Goal: Task Accomplishment & Management: Manage account settings

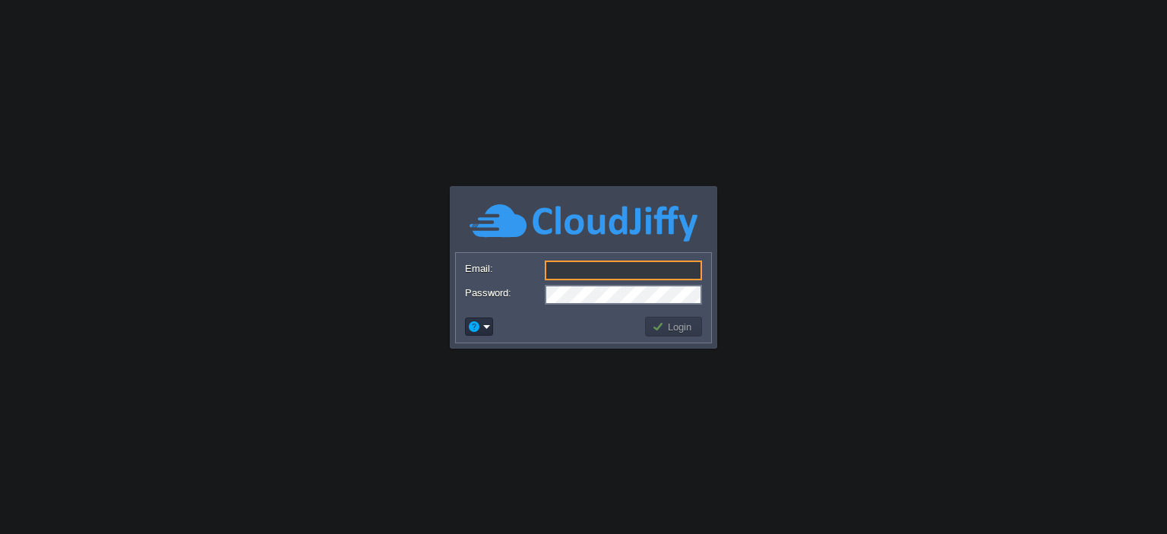
type input "[EMAIL_ADDRESS][DOMAIN_NAME]"
click at [678, 323] on button "Login" at bounding box center [674, 327] width 44 height 14
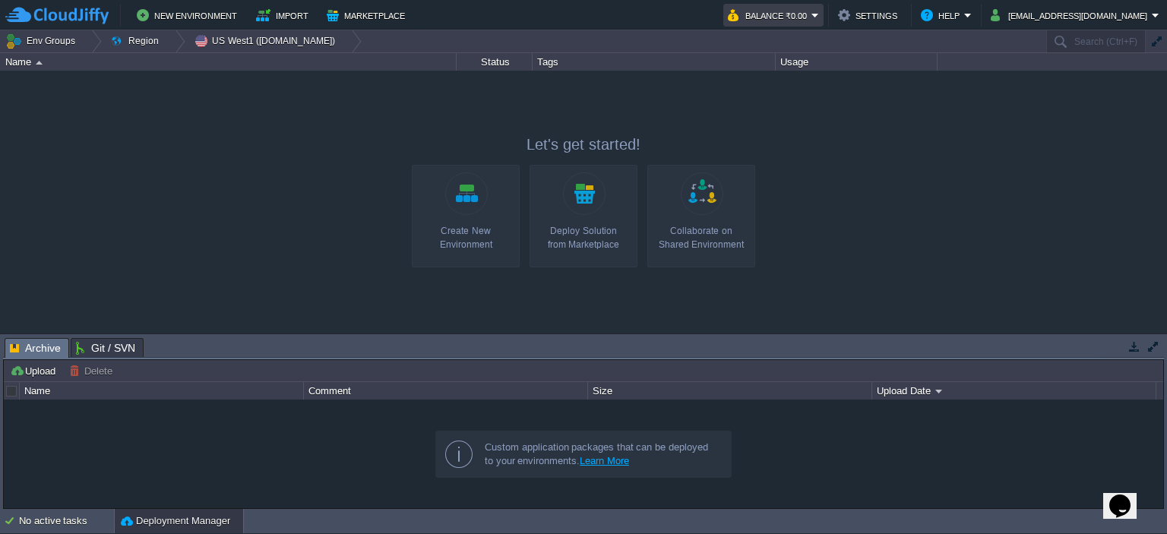
click at [780, 15] on button "Balance ₹0.00" at bounding box center [770, 15] width 84 height 18
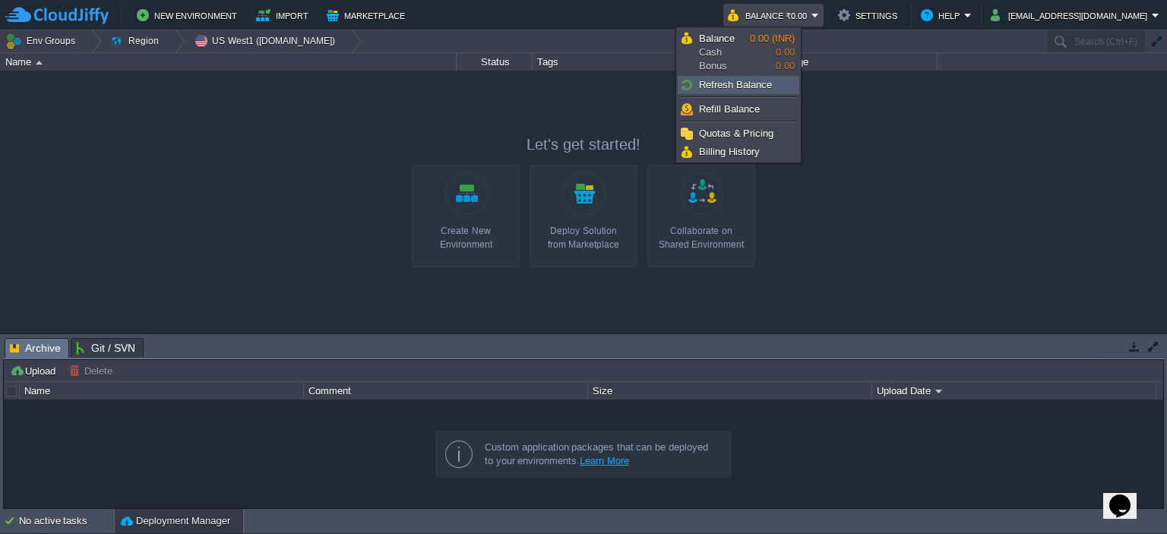
click at [763, 80] on span "Refresh Balance" at bounding box center [735, 84] width 73 height 11
click at [738, 153] on span "Billing History" at bounding box center [729, 151] width 61 height 11
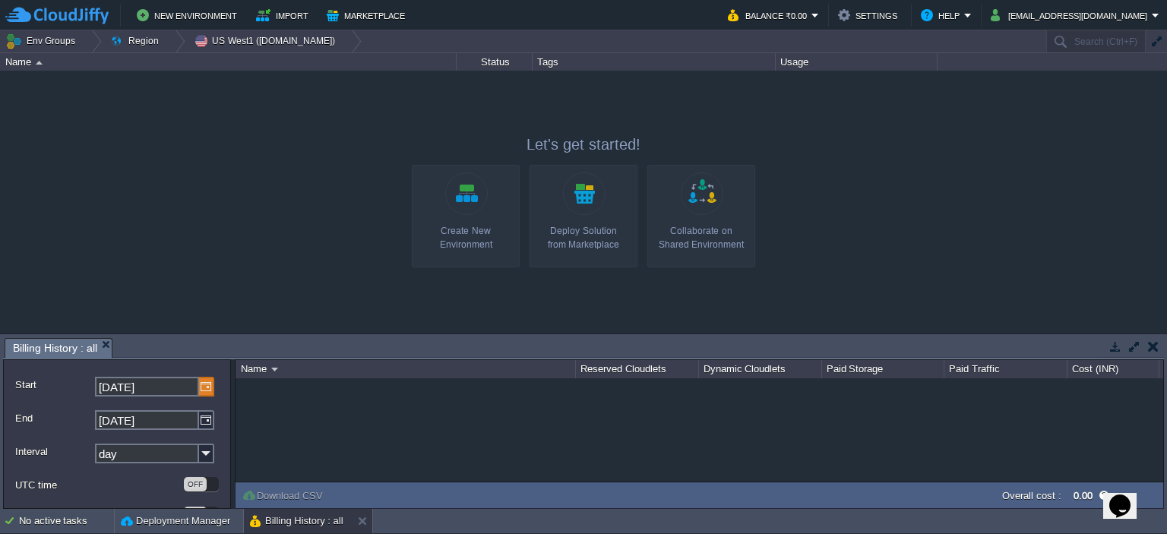
click at [207, 391] on img at bounding box center [206, 387] width 15 height 20
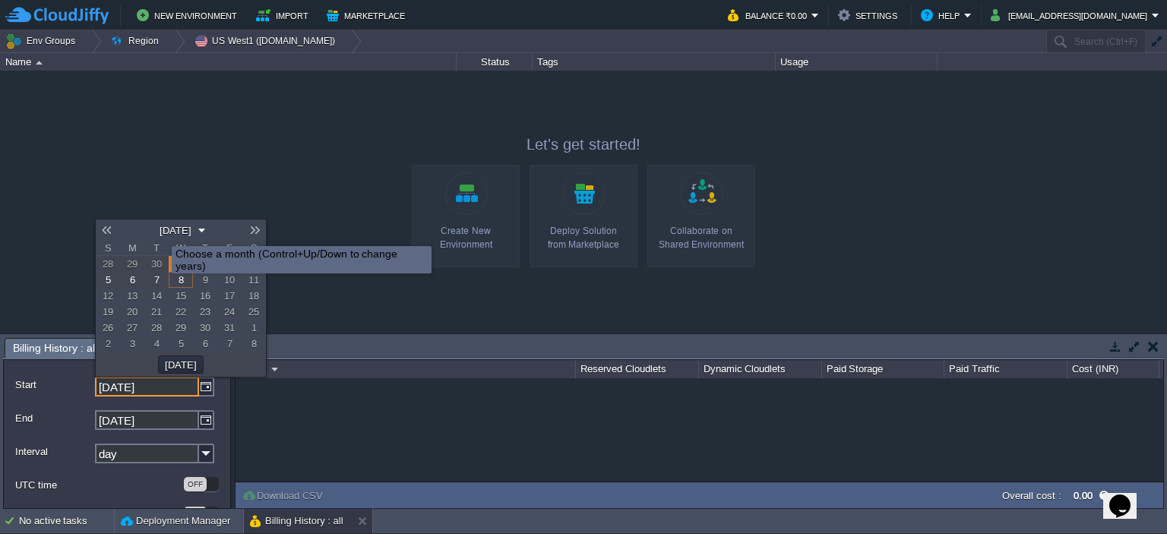
click at [160, 232] on button "[DATE]" at bounding box center [175, 230] width 41 height 14
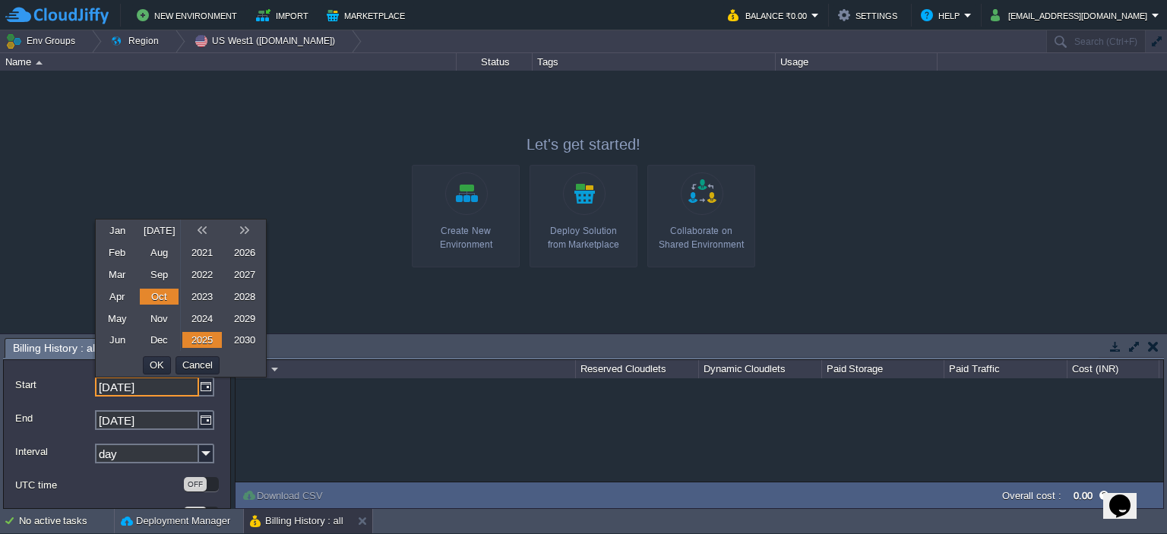
click at [119, 270] on link "Mar" at bounding box center [117, 275] width 40 height 16
click at [160, 361] on button "OK" at bounding box center [157, 366] width 24 height 14
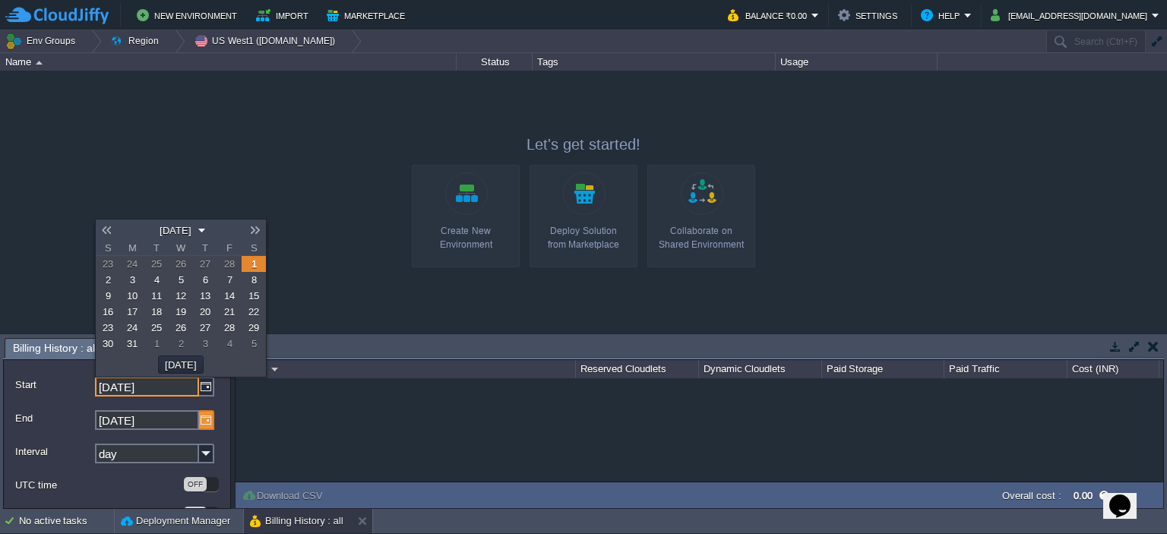
click at [208, 423] on img at bounding box center [206, 420] width 15 height 20
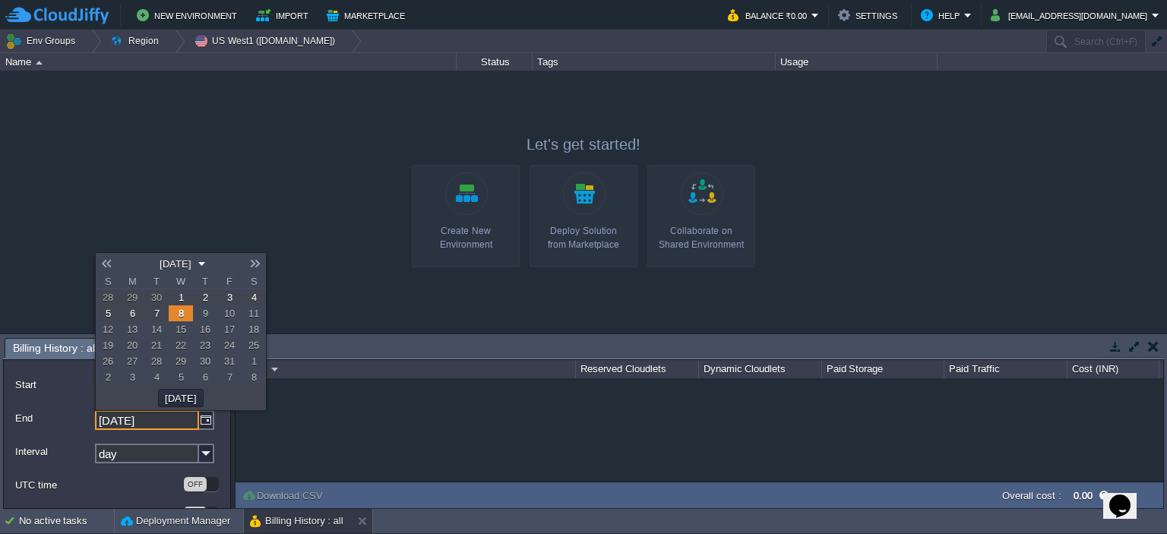
click at [112, 262] on link at bounding box center [106, 264] width 21 height 12
click at [158, 263] on button "[DATE]" at bounding box center [175, 264] width 41 height 14
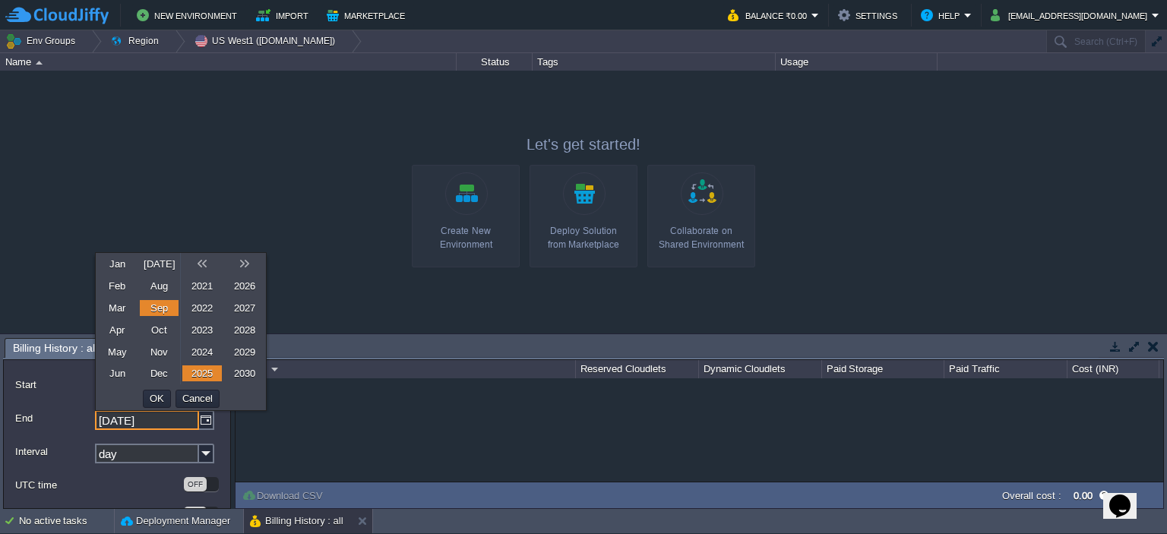
click at [162, 288] on link "Aug" at bounding box center [159, 286] width 39 height 16
click at [205, 376] on link "2025" at bounding box center [202, 373] width 40 height 16
click at [161, 392] on button "OK" at bounding box center [157, 399] width 24 height 14
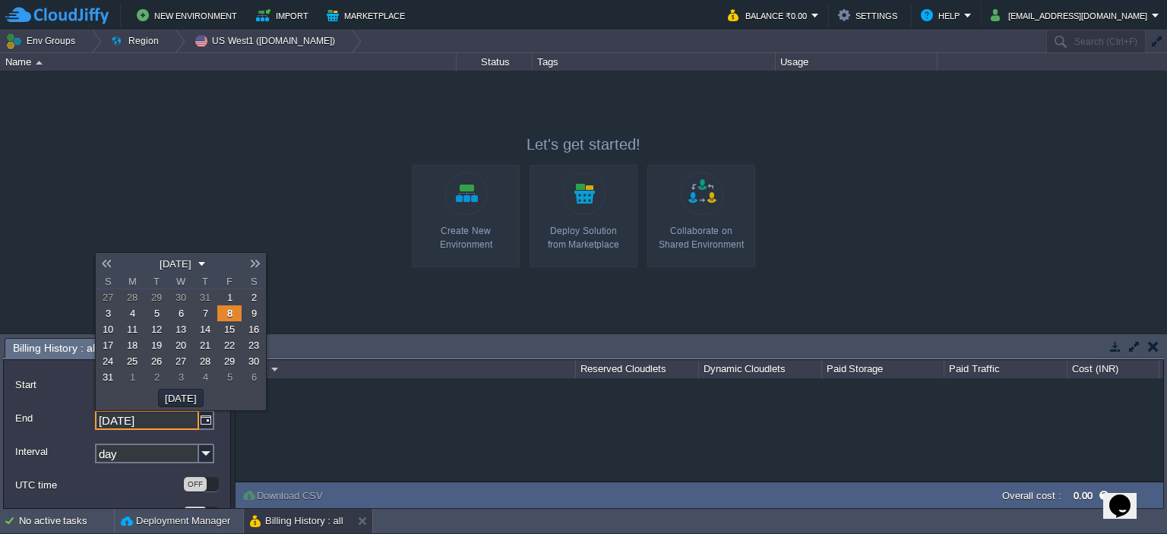
click at [334, 321] on div at bounding box center [583, 202] width 1167 height 263
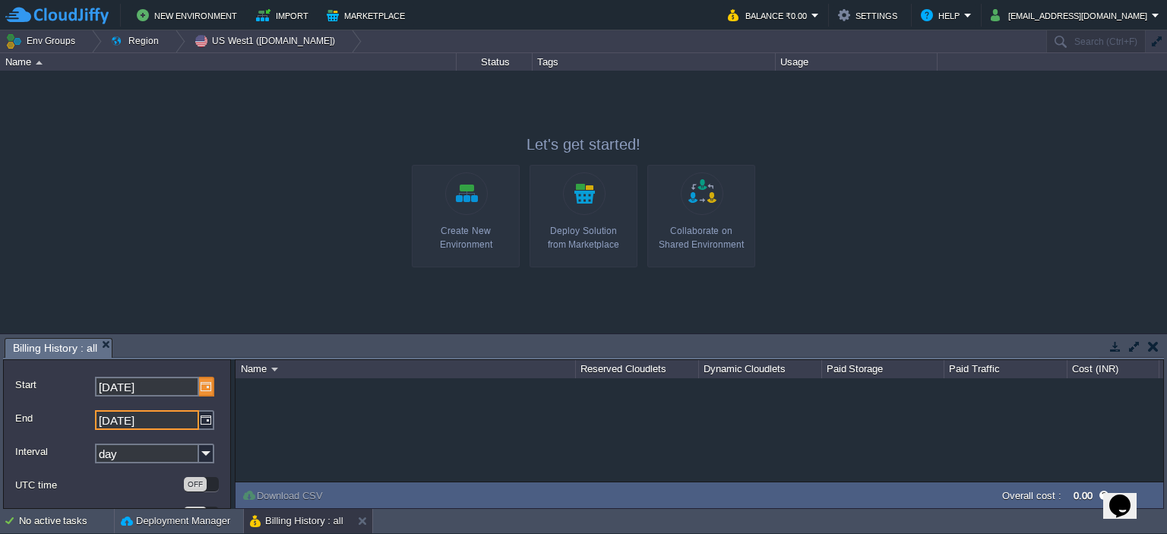
click at [199, 385] on img at bounding box center [206, 387] width 15 height 20
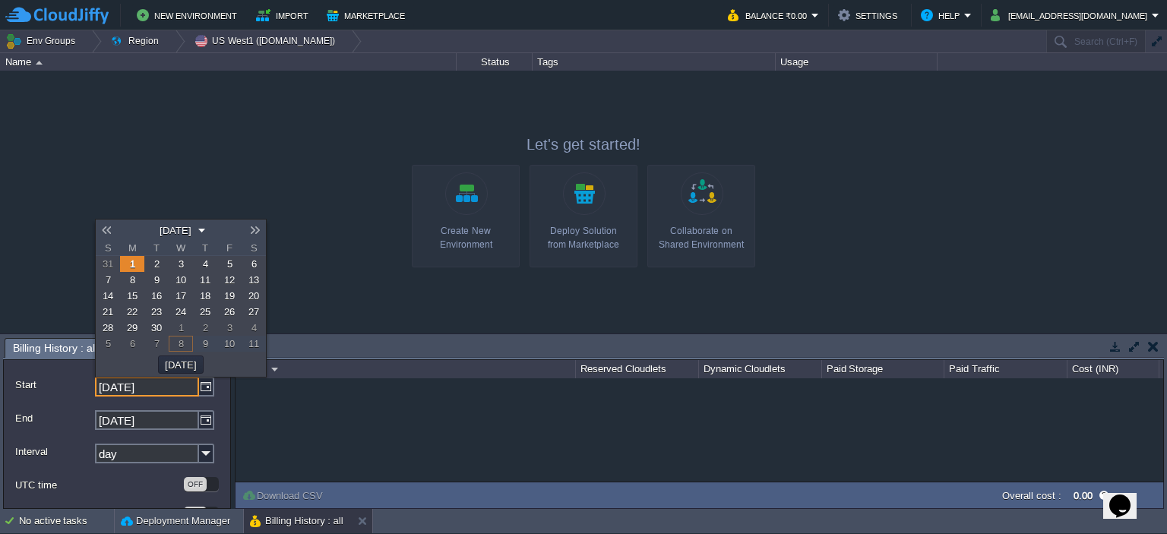
click at [107, 228] on link at bounding box center [106, 230] width 21 height 12
click at [109, 226] on link at bounding box center [106, 230] width 21 height 12
click at [109, 229] on link at bounding box center [106, 230] width 21 height 12
click at [113, 229] on link at bounding box center [106, 230] width 21 height 12
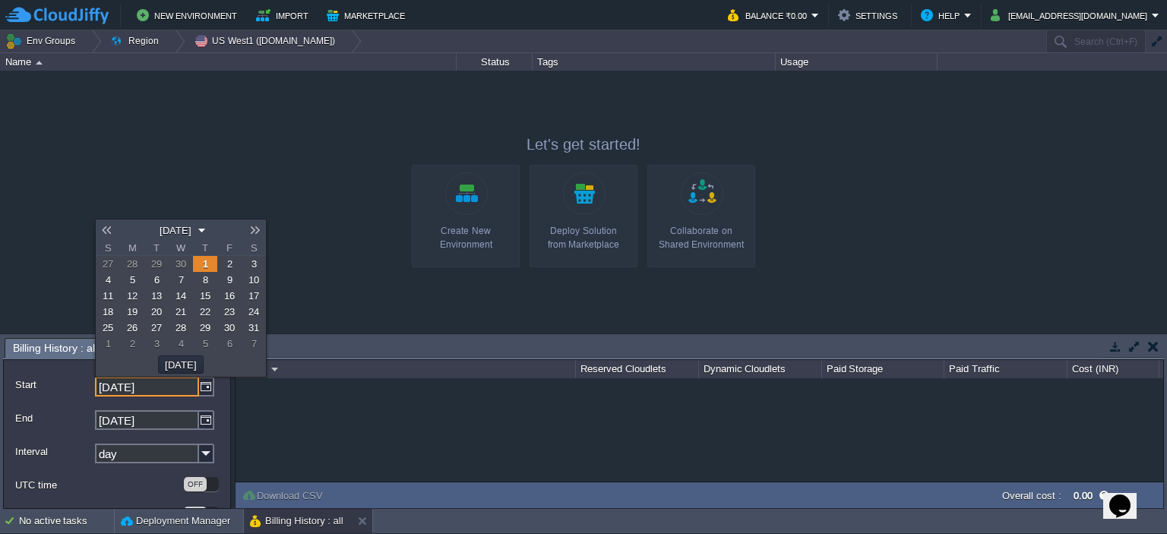
click at [112, 229] on link at bounding box center [106, 230] width 21 height 12
click at [187, 261] on link "1" at bounding box center [181, 264] width 24 height 16
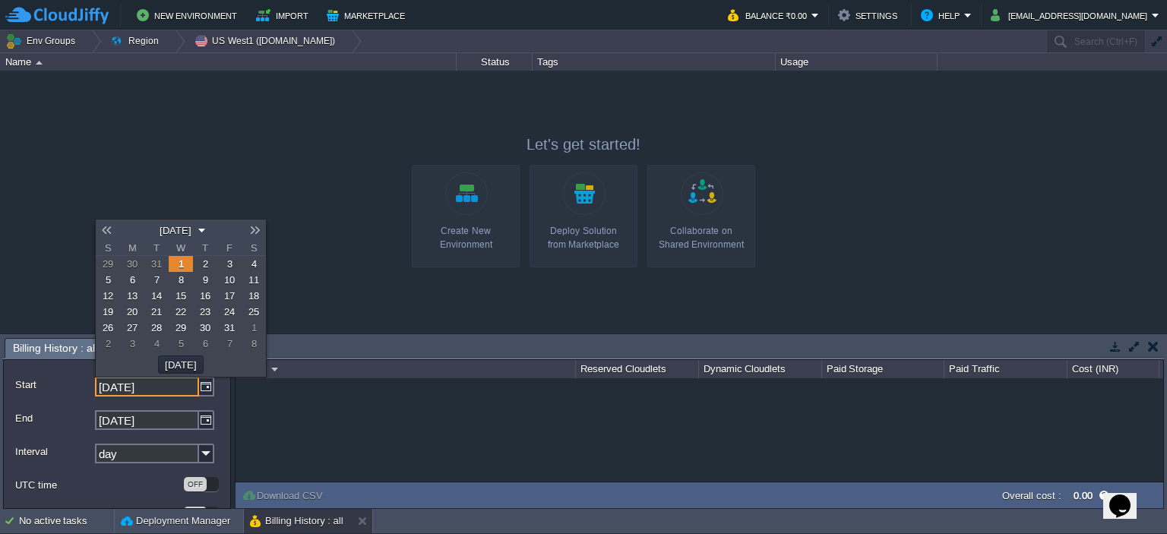
type input "[DATE]"
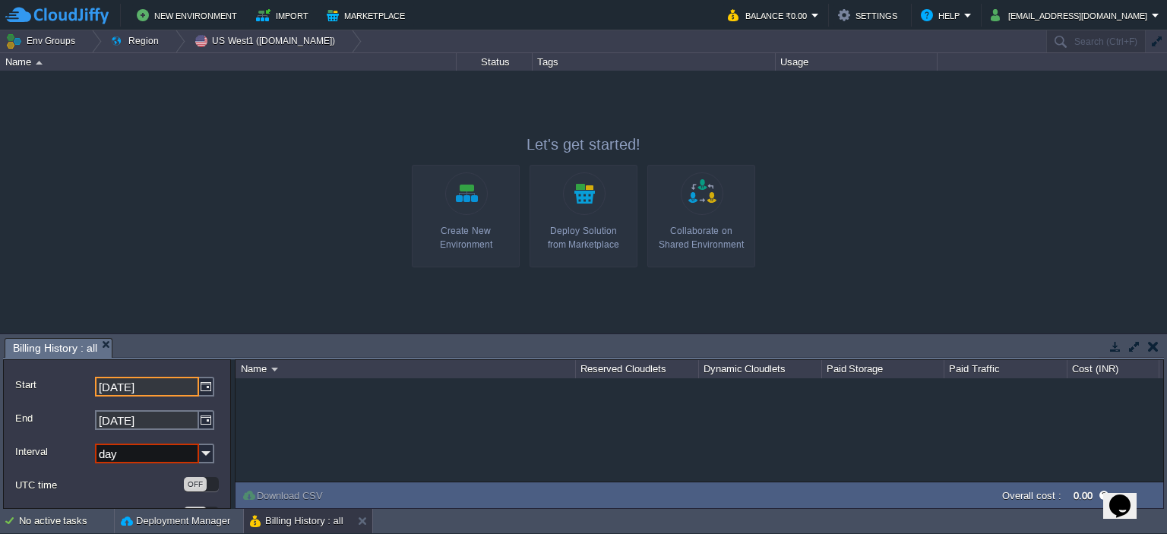
click at [109, 384] on input "[DATE]" at bounding box center [147, 387] width 104 height 20
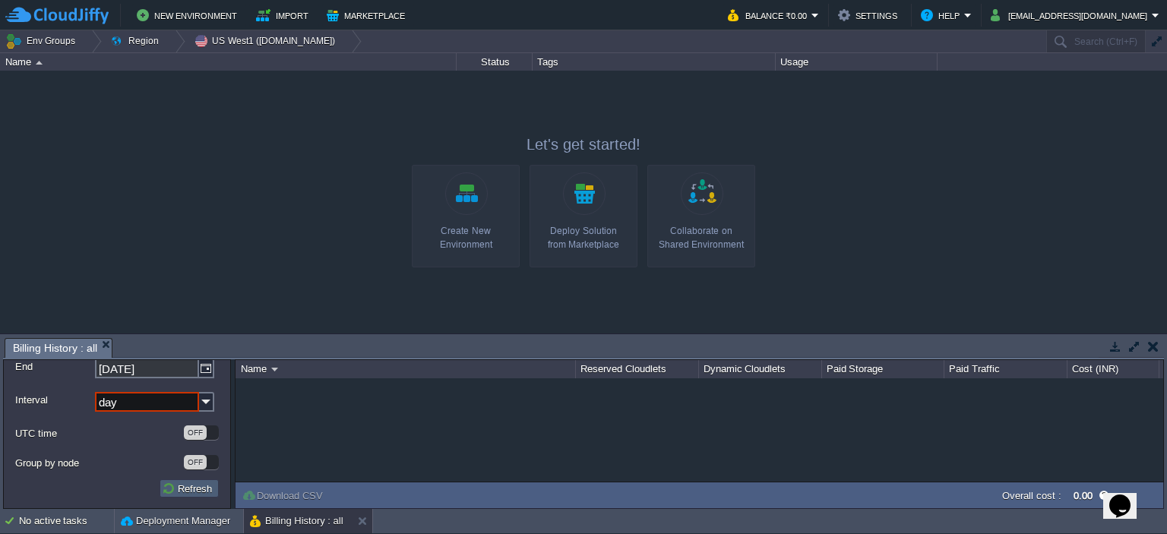
click at [173, 488] on button "Refresh" at bounding box center [189, 489] width 55 height 14
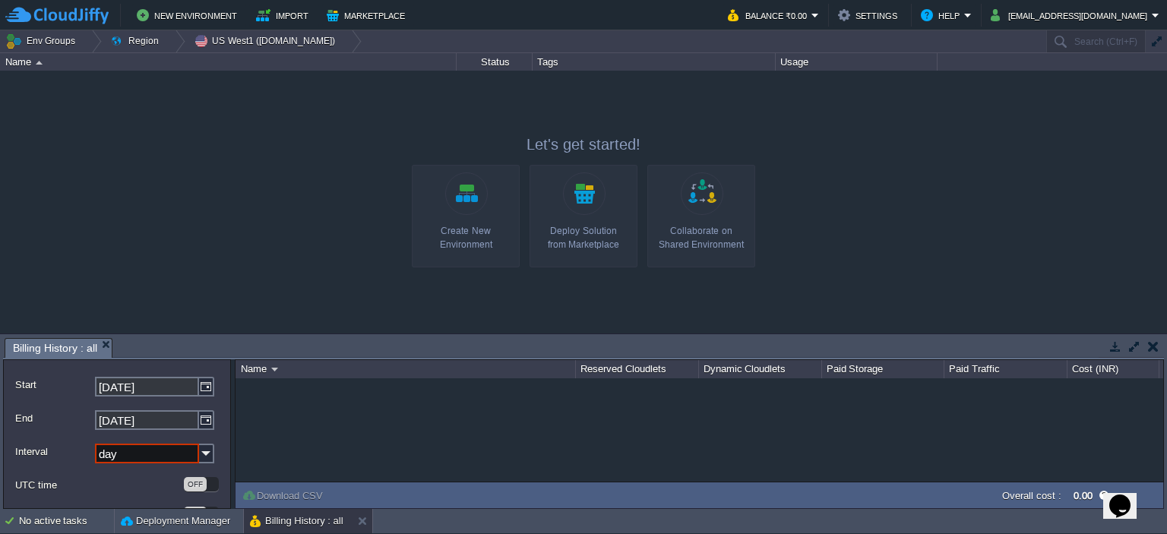
click at [100, 340] on em "Billing History : all" at bounding box center [62, 348] width 99 height 19
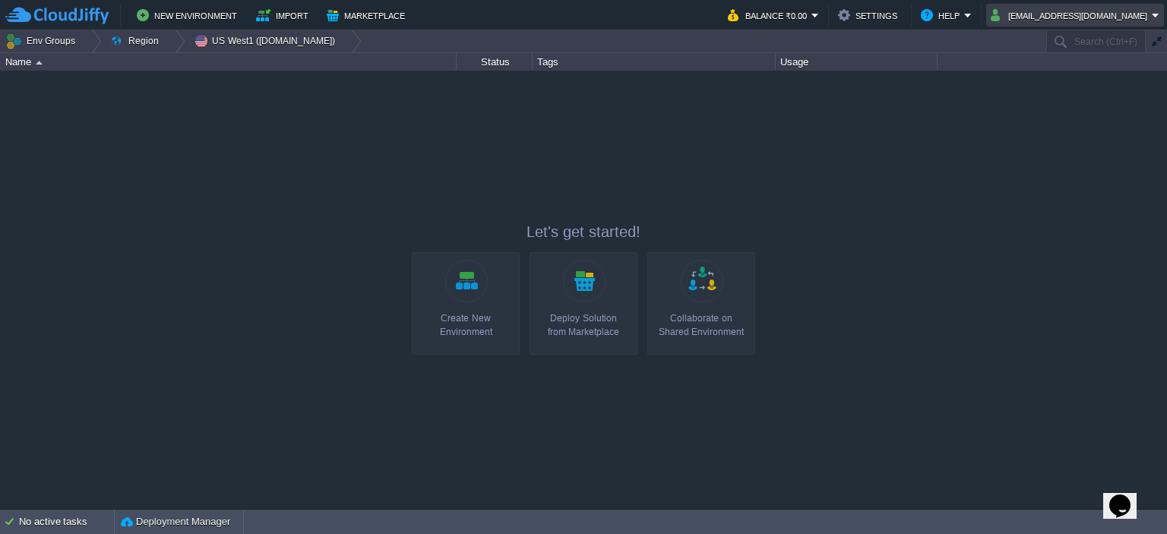
click at [1045, 14] on button "[EMAIL_ADDRESS][DOMAIN_NAME]" at bounding box center [1071, 15] width 161 height 18
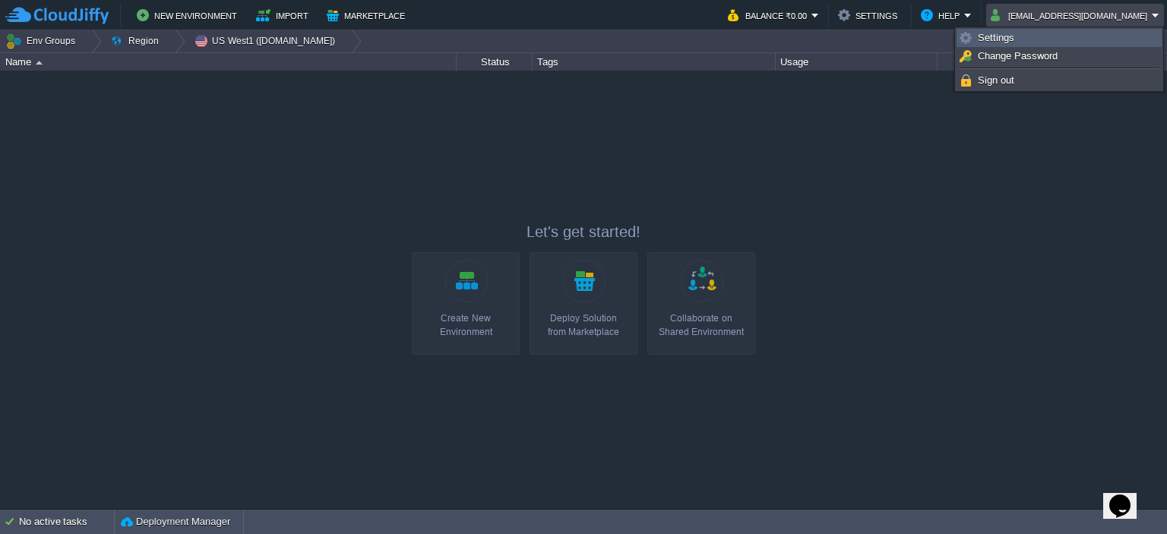
click at [1004, 33] on span "Settings" at bounding box center [996, 37] width 36 height 11
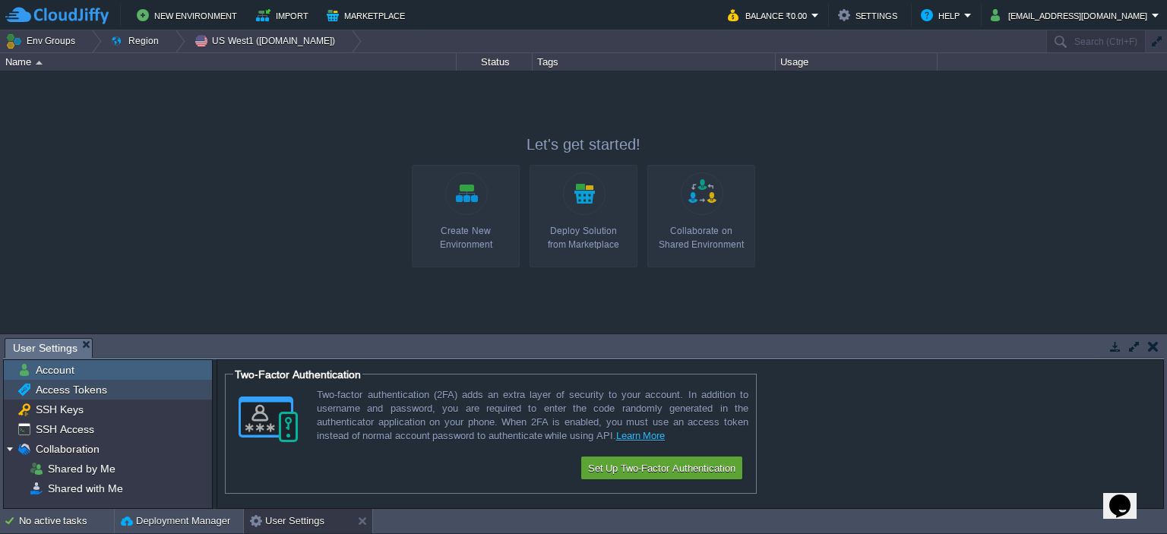
click at [62, 385] on span "Access Tokens" at bounding box center [71, 390] width 77 height 14
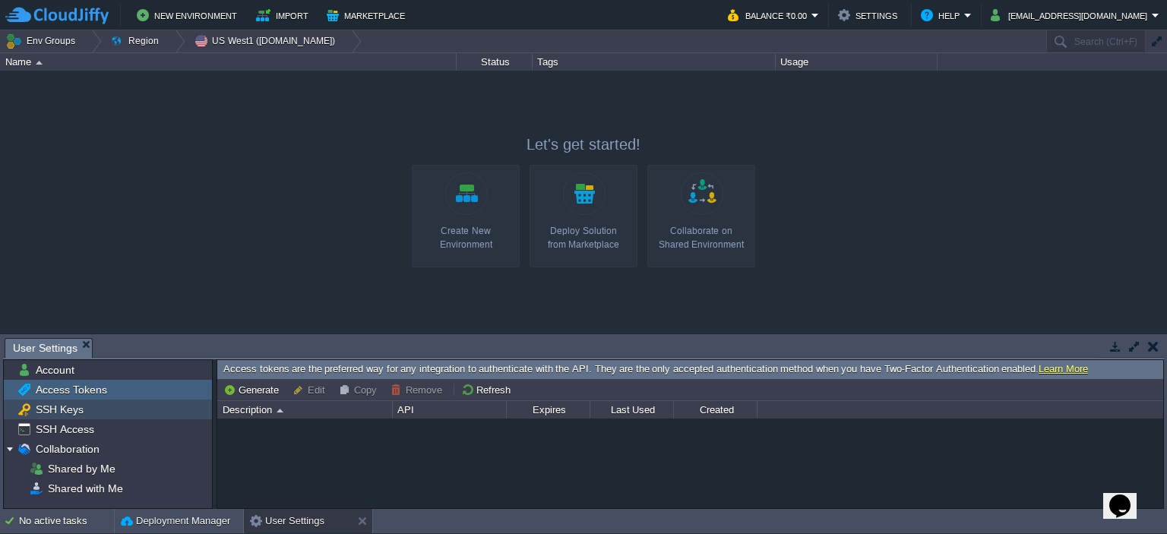
click at [62, 400] on div "SSH Keys" at bounding box center [108, 410] width 208 height 20
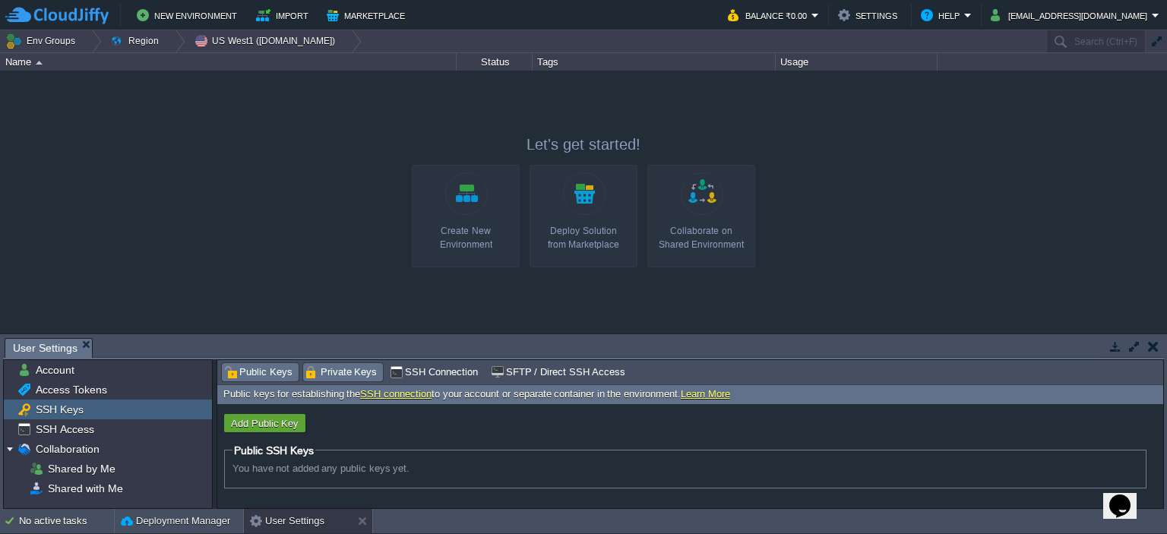
click at [330, 368] on span "Private Keys" at bounding box center [341, 372] width 72 height 17
click at [414, 366] on span "SSH Connection" at bounding box center [434, 372] width 88 height 17
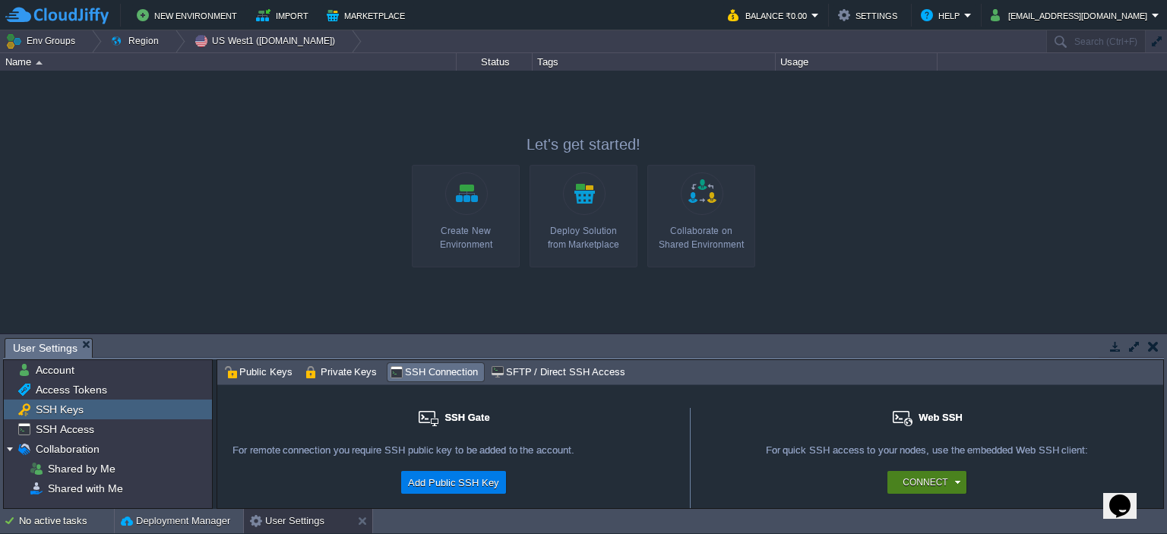
click at [896, 486] on div "Connect" at bounding box center [926, 482] width 78 height 23
click at [556, 370] on span "SFTP / Direct SSH Access" at bounding box center [558, 372] width 134 height 17
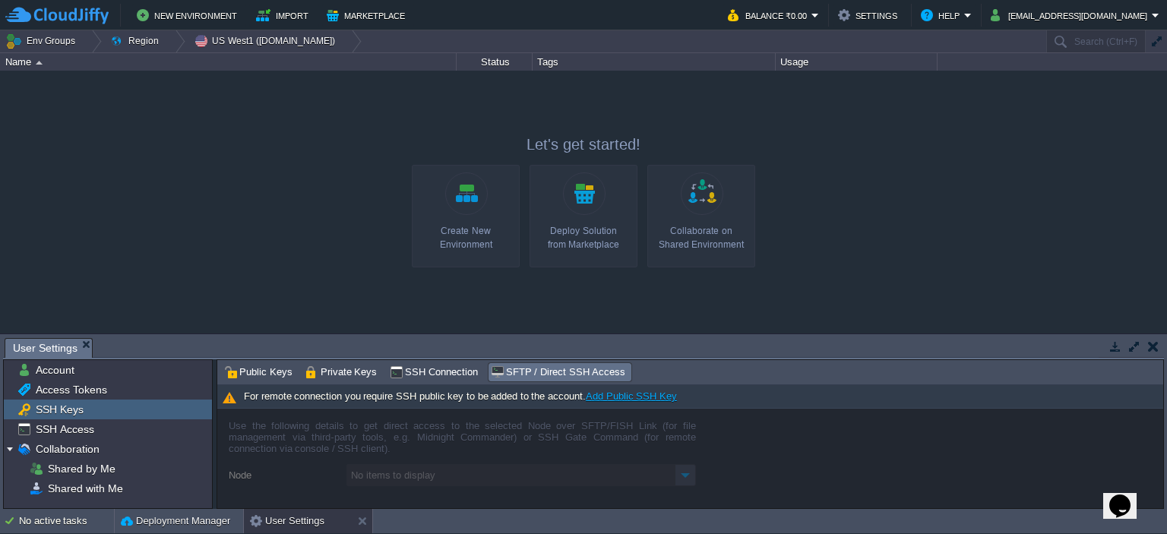
click at [65, 11] on img at bounding box center [56, 15] width 103 height 19
click at [841, 12] on button "Settings" at bounding box center [870, 15] width 64 height 18
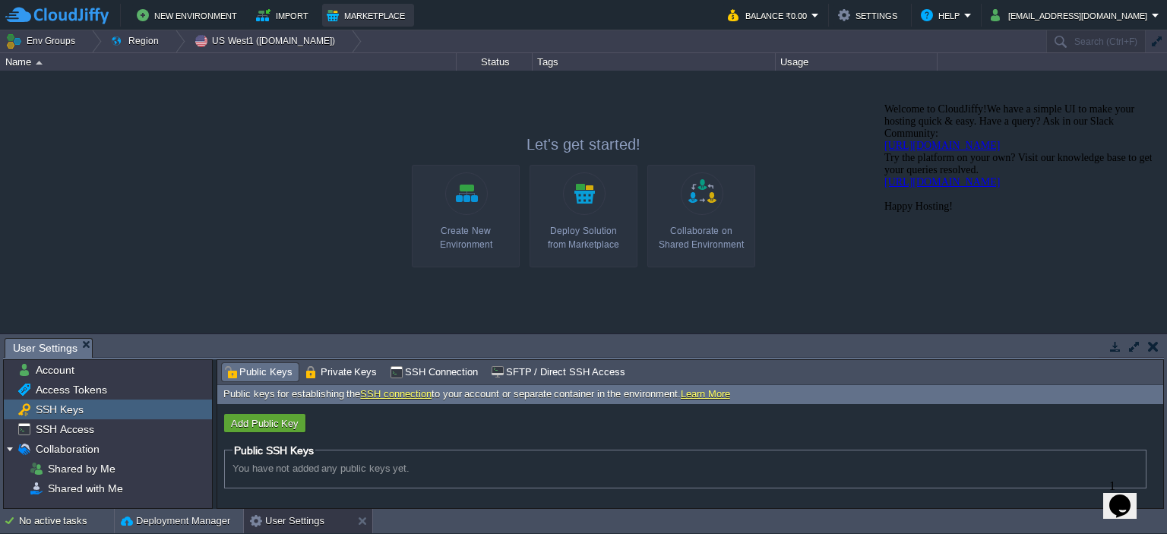
click at [356, 14] on button "Marketplace" at bounding box center [368, 15] width 83 height 18
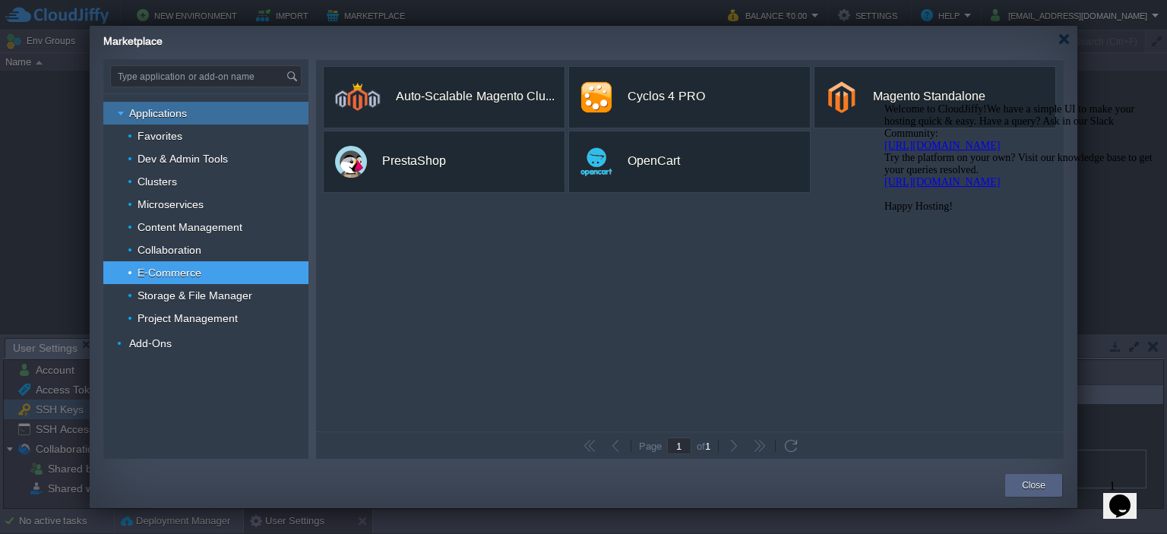
click at [169, 118] on span "Applications" at bounding box center [159, 113] width 62 height 14
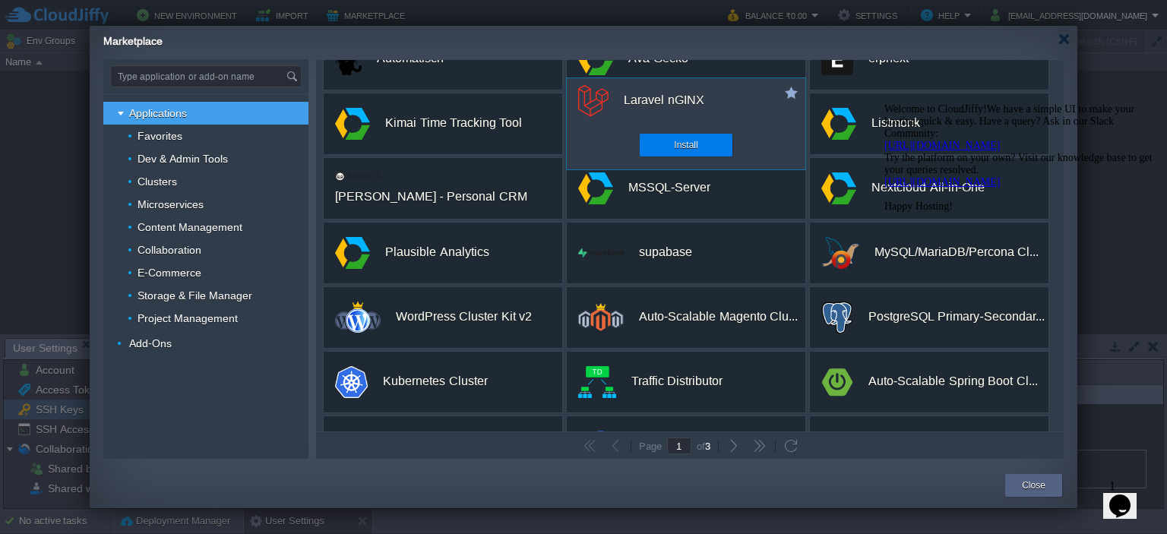
scroll to position [109, 0]
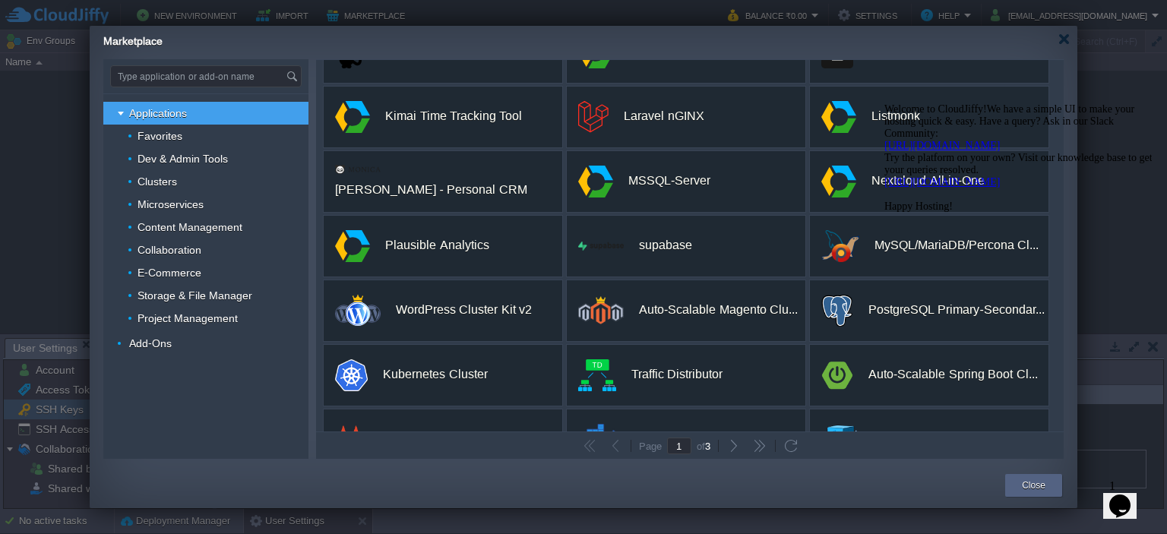
click at [884, 103] on icon "Chat attention grabber" at bounding box center [884, 103] width 0 height 0
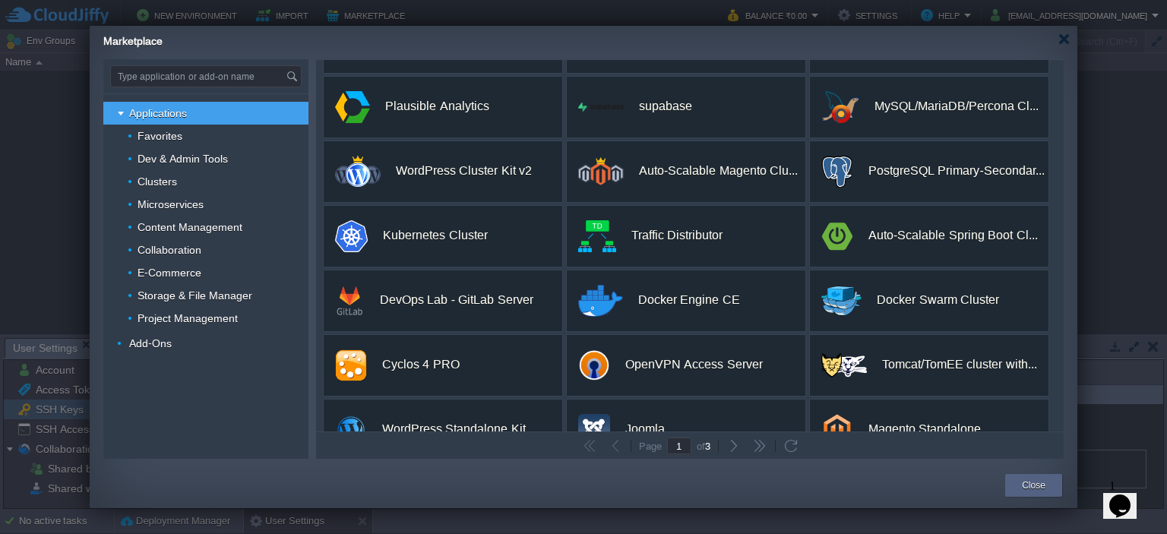
scroll to position [283, 0]
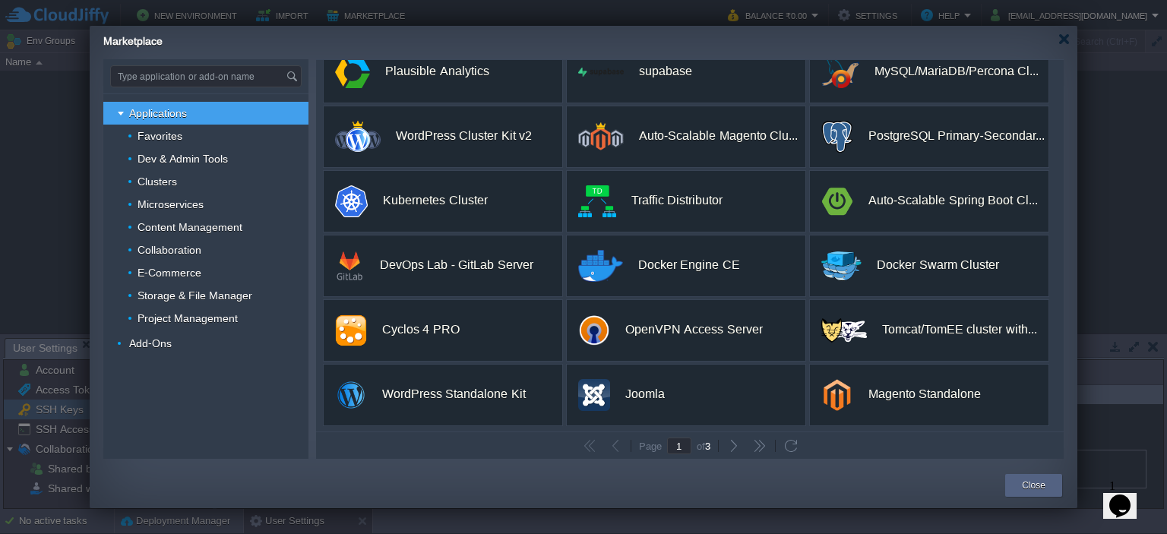
click at [708, 445] on span "3" at bounding box center [707, 446] width 5 height 11
click at [160, 136] on span "Favorites" at bounding box center [160, 136] width 49 height 14
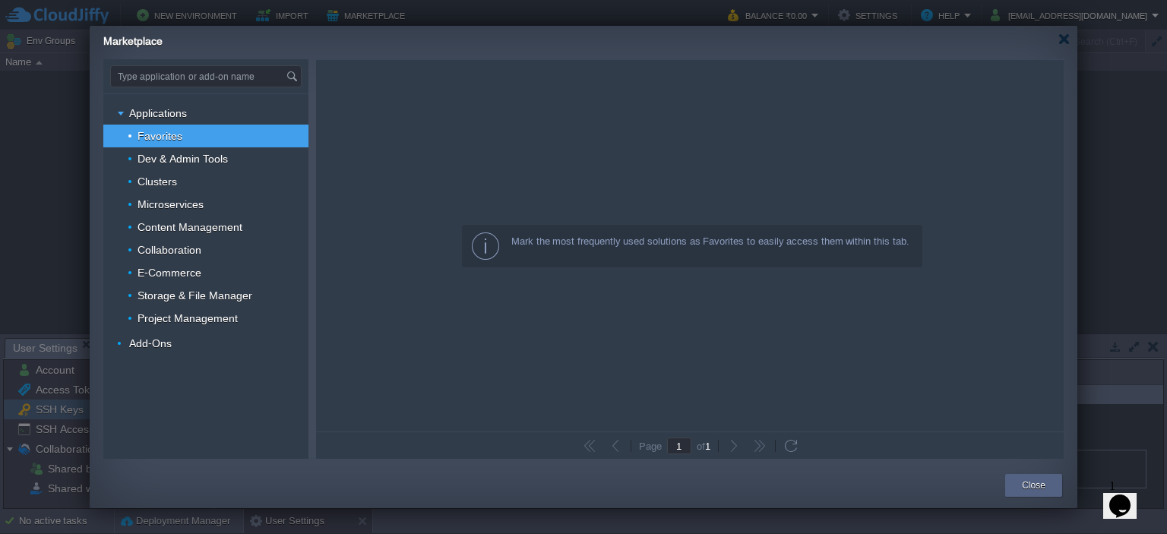
scroll to position [0, 0]
click at [167, 142] on span "Favorites" at bounding box center [160, 136] width 49 height 14
click at [175, 157] on span "Dev & Admin Tools" at bounding box center [183, 159] width 94 height 14
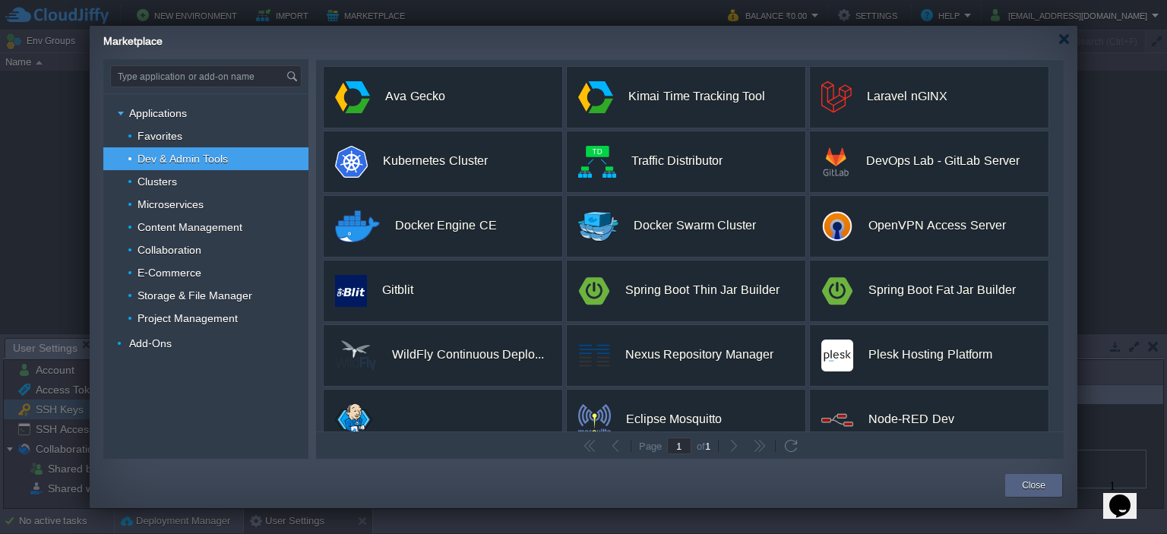
click at [1121, 495] on icon "Chat widget" at bounding box center [1119, 506] width 21 height 23
click at [812, 531] on div at bounding box center [583, 267] width 1167 height 534
click at [576, 46] on div "Marketplace" at bounding box center [590, 39] width 974 height 27
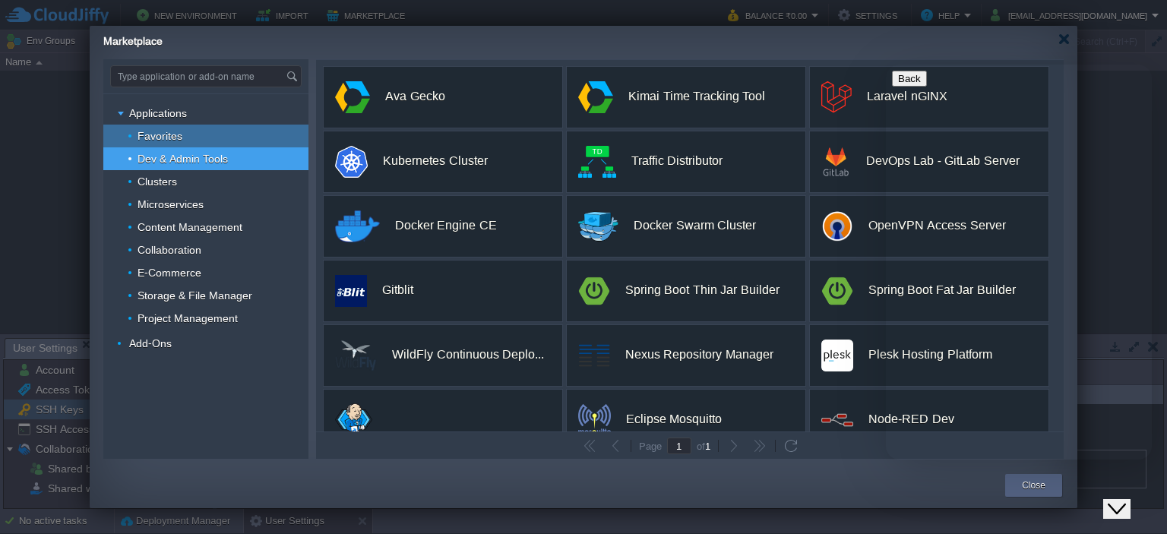
click at [164, 130] on span "Favorites" at bounding box center [160, 136] width 49 height 14
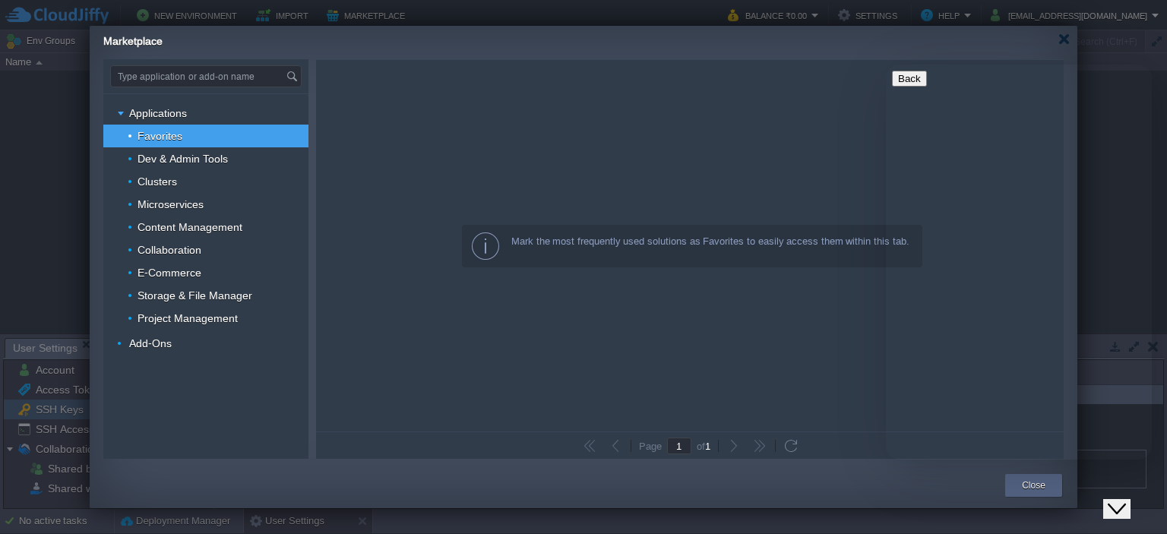
click at [1114, 500] on div "Close Chat This icon closes the chat window." at bounding box center [1117, 509] width 18 height 18
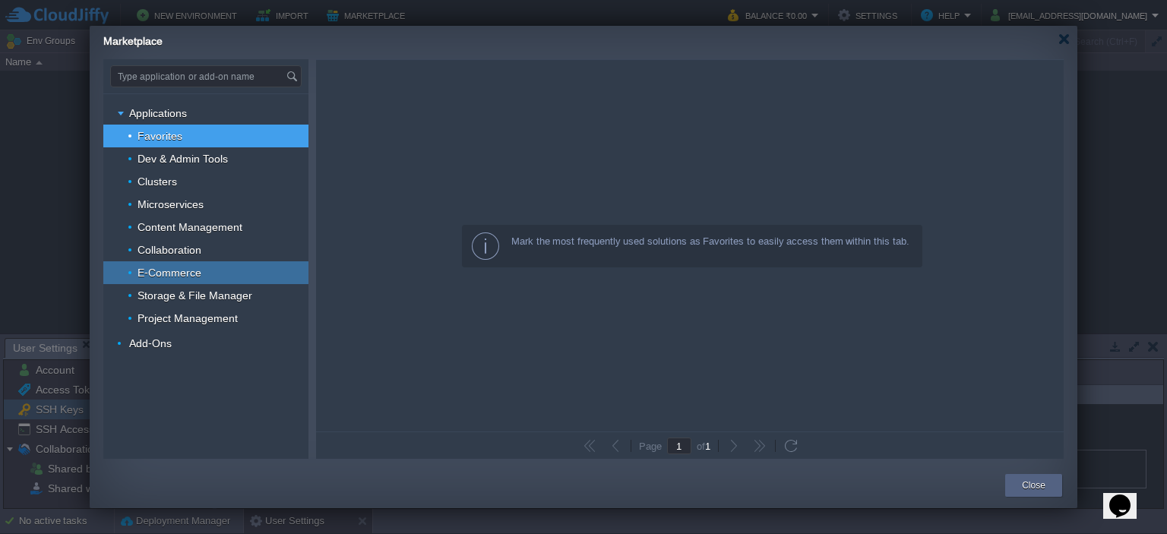
click at [222, 264] on div "E-Commerce" at bounding box center [205, 272] width 205 height 23
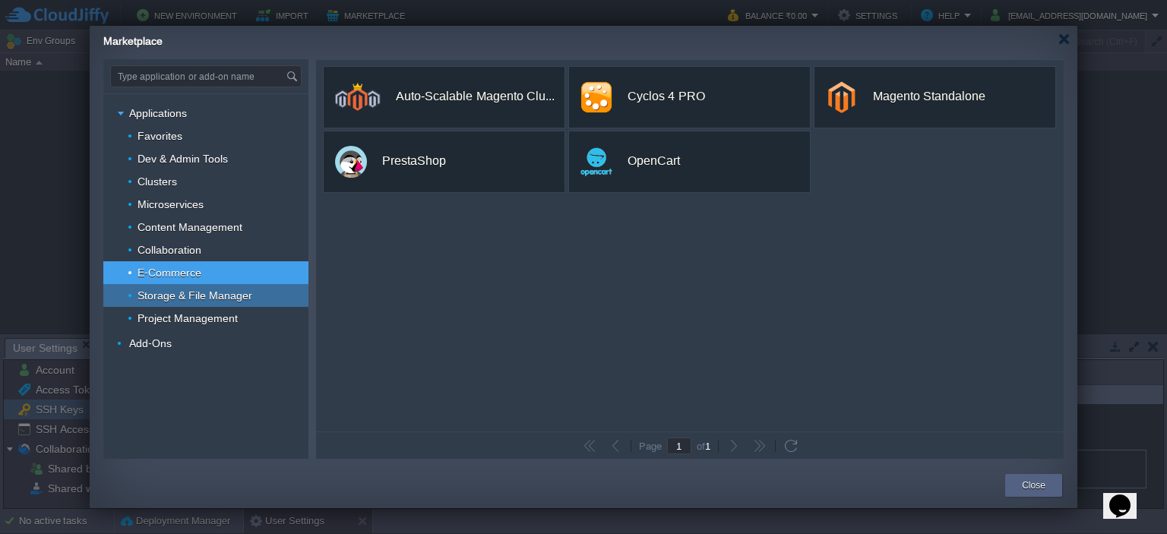
click at [236, 294] on span "Storage & File Manager" at bounding box center [195, 296] width 119 height 14
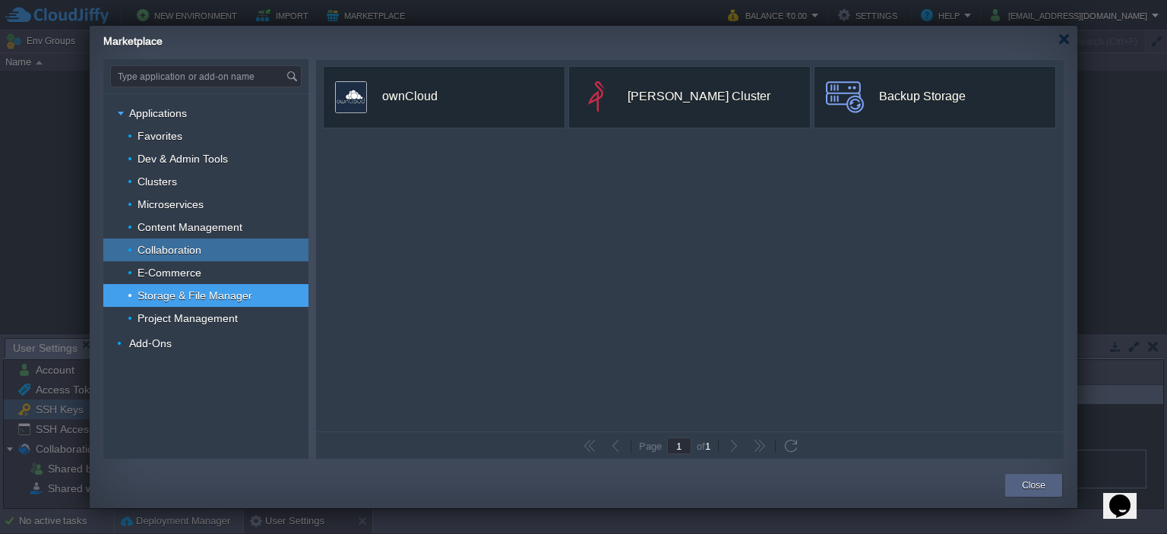
click at [179, 248] on span "Collaboration" at bounding box center [170, 250] width 68 height 14
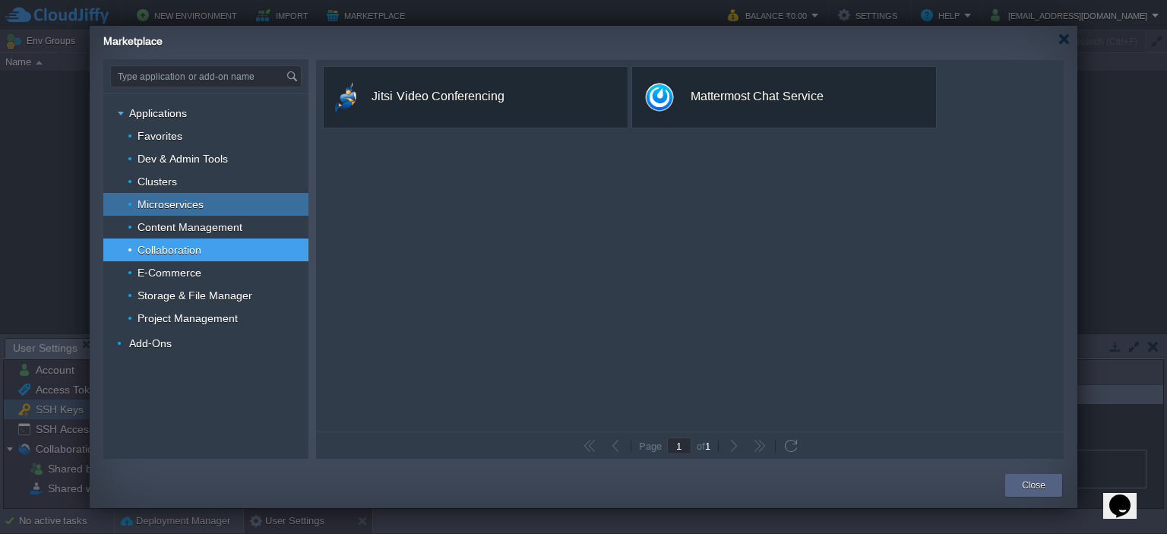
click at [196, 200] on span "Microservices" at bounding box center [171, 205] width 70 height 14
type input "Type application or add-on name"
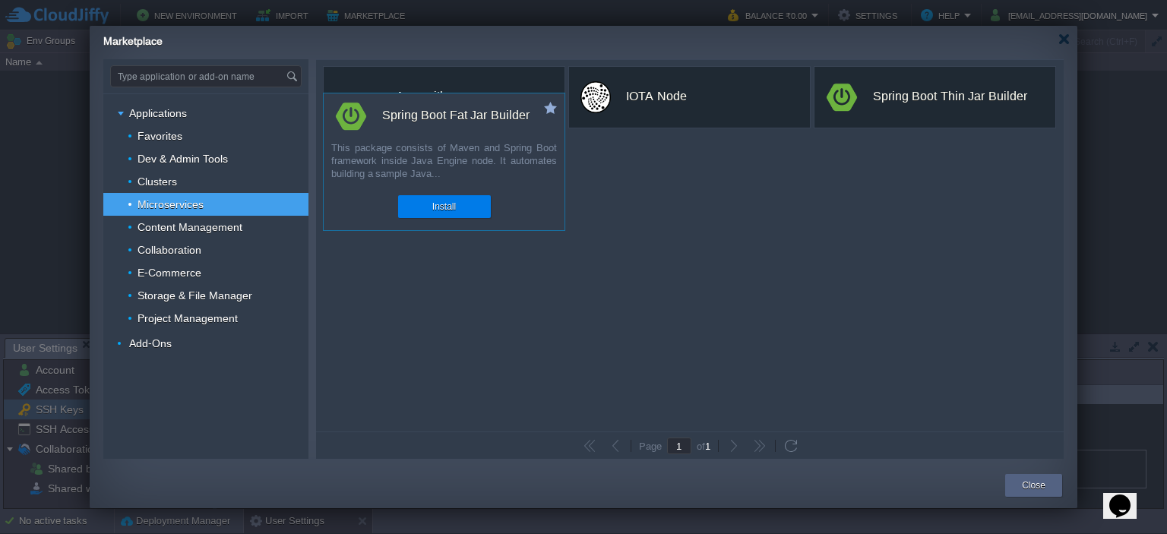
click at [541, 135] on div "custom Spring Boot Fat Jar Builder This package consists of Maven and Spring Bo…" at bounding box center [444, 162] width 242 height 138
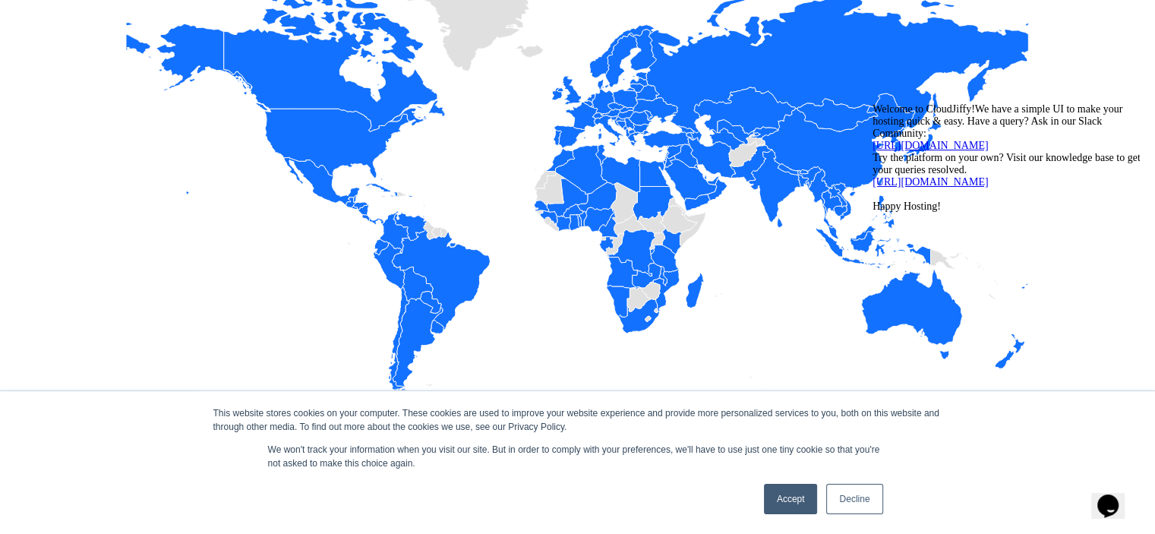
scroll to position [1920, 0]
